Goal: Task Accomplishment & Management: Use online tool/utility

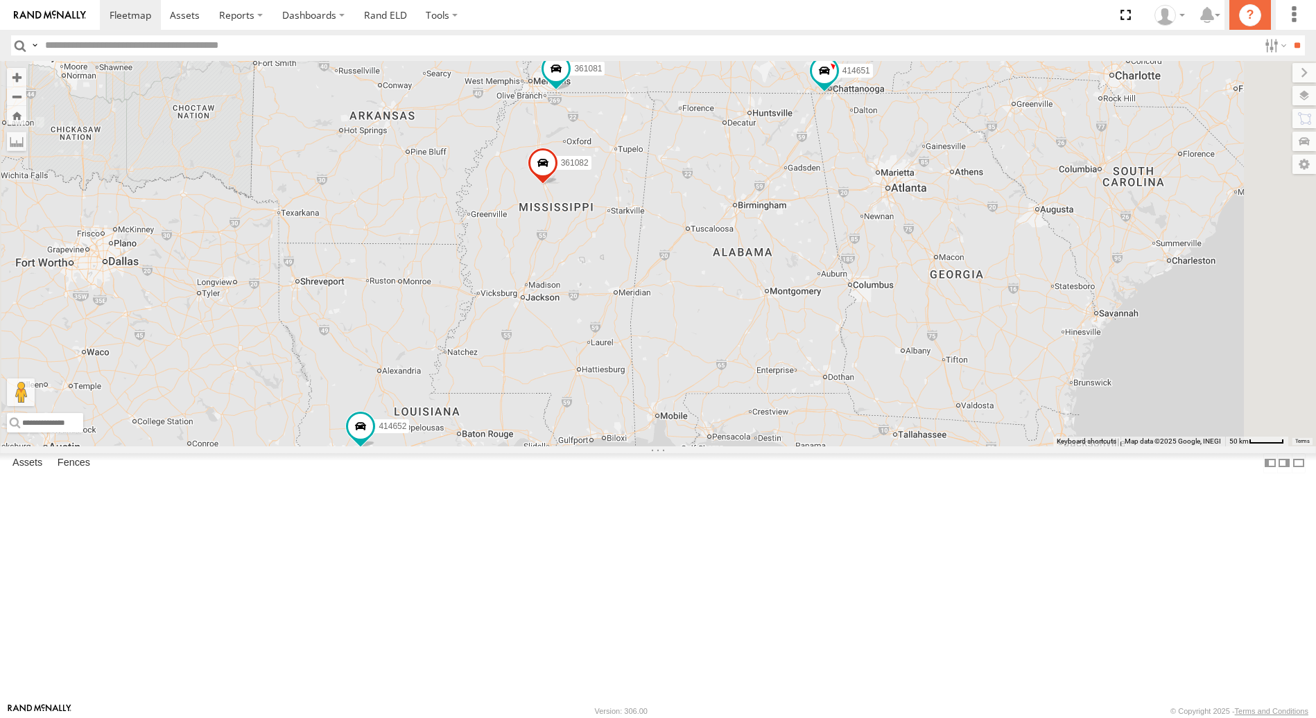
click at [1248, 17] on icon "?" at bounding box center [1250, 15] width 22 height 22
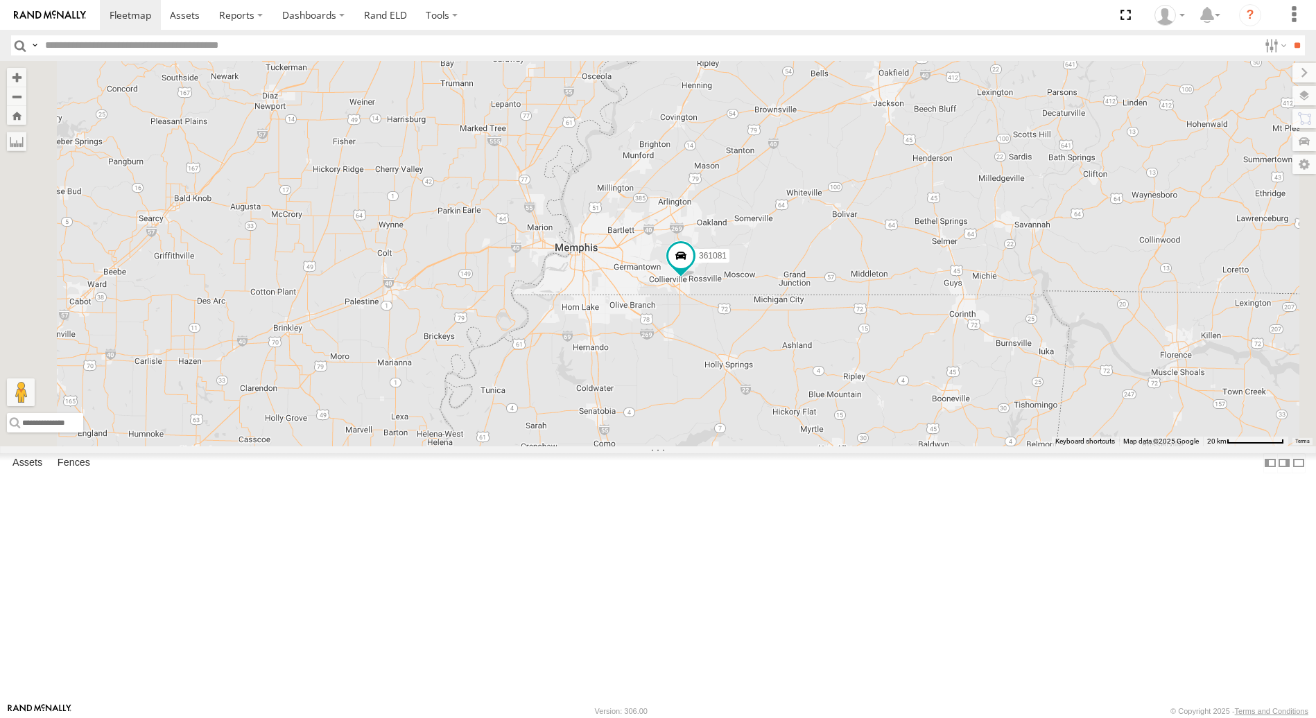
click at [442, 34] on span at bounding box center [429, 21] width 25 height 25
click at [448, 28] on label at bounding box center [434, 23] width 27 height 10
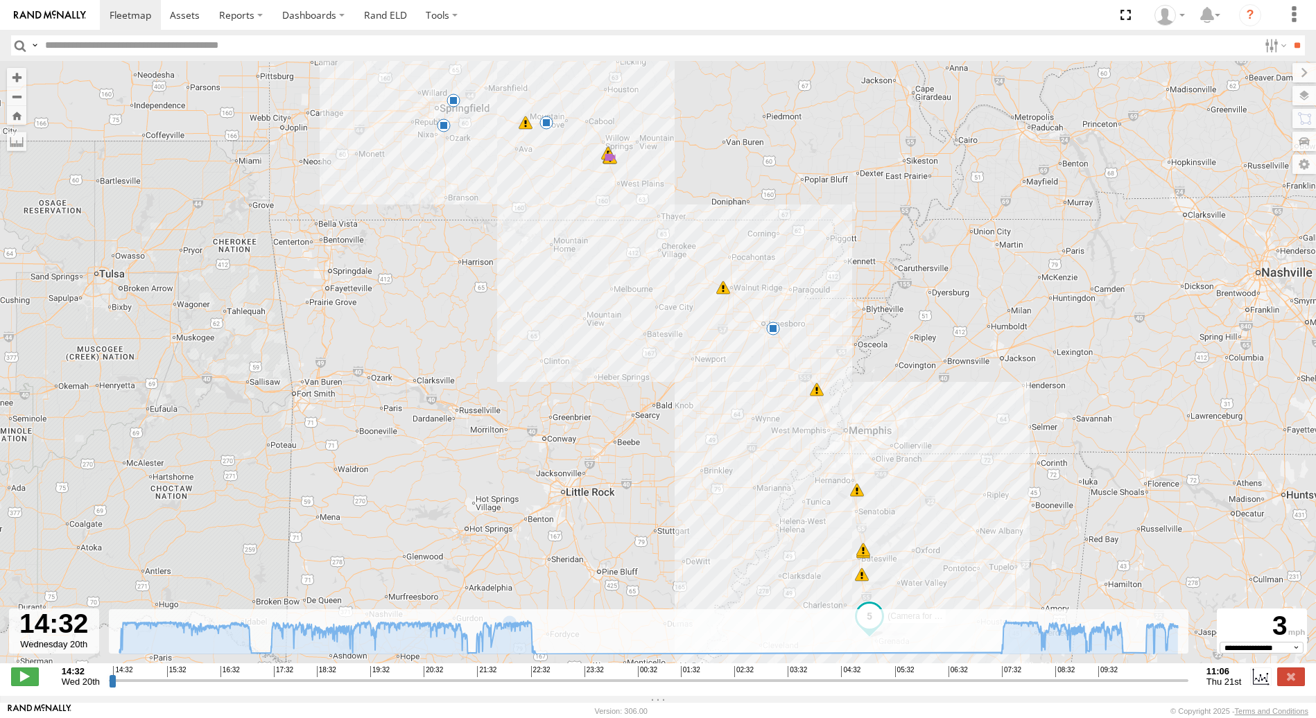
click at [1002, 684] on input "range" at bounding box center [649, 680] width 1080 height 13
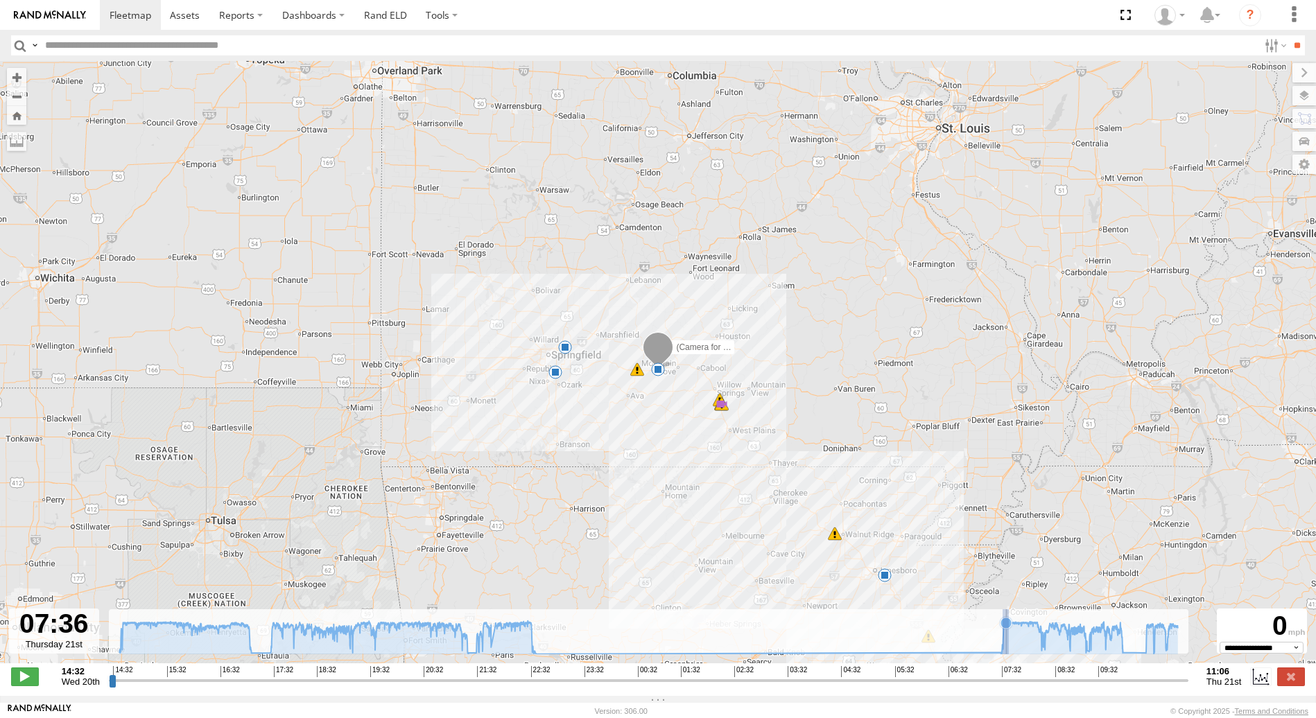
type input "**********"
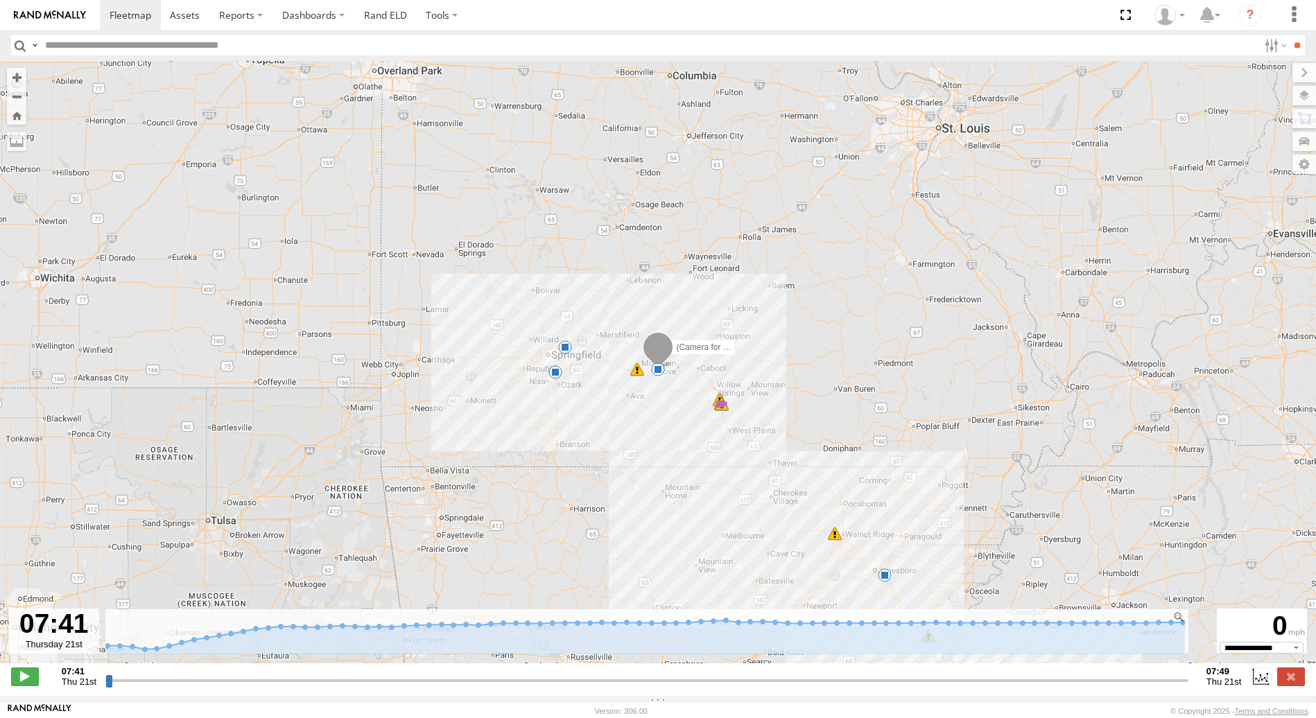
click at [175, 273] on div "(Camera for 361082) 357660104100789 15:01 Wed 15:10 Wed 15:11 Wed 15:35 Wed 16:…" at bounding box center [658, 369] width 1316 height 617
click at [184, 17] on span at bounding box center [185, 14] width 30 height 13
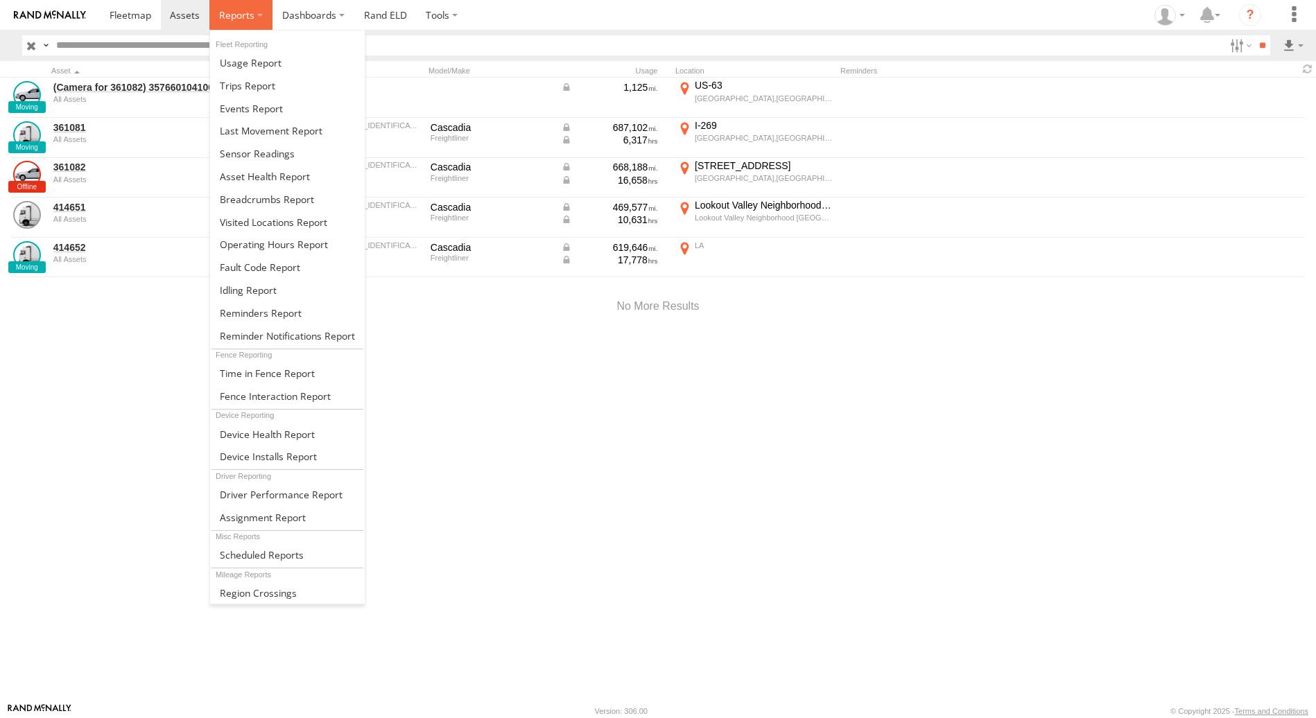
click at [248, 19] on span at bounding box center [236, 14] width 35 height 13
click at [263, 85] on span at bounding box center [247, 85] width 55 height 13
